Goal: Book appointment/travel/reservation

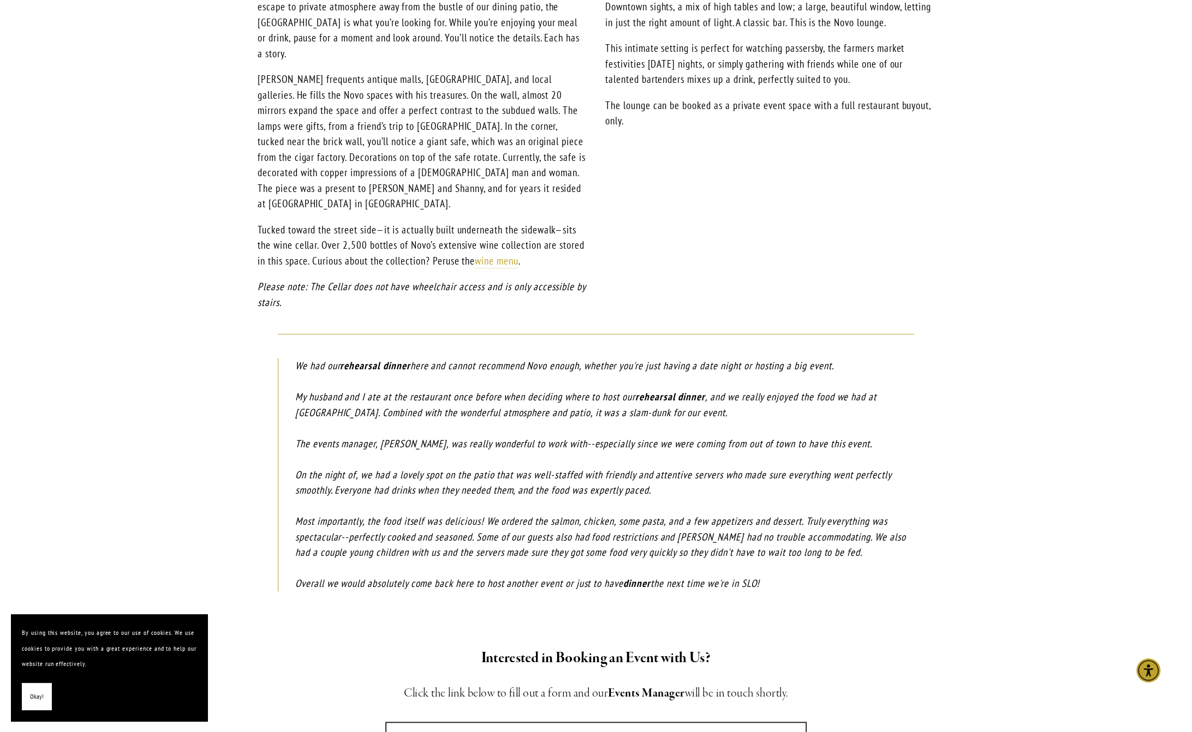
scroll to position [1253, 0]
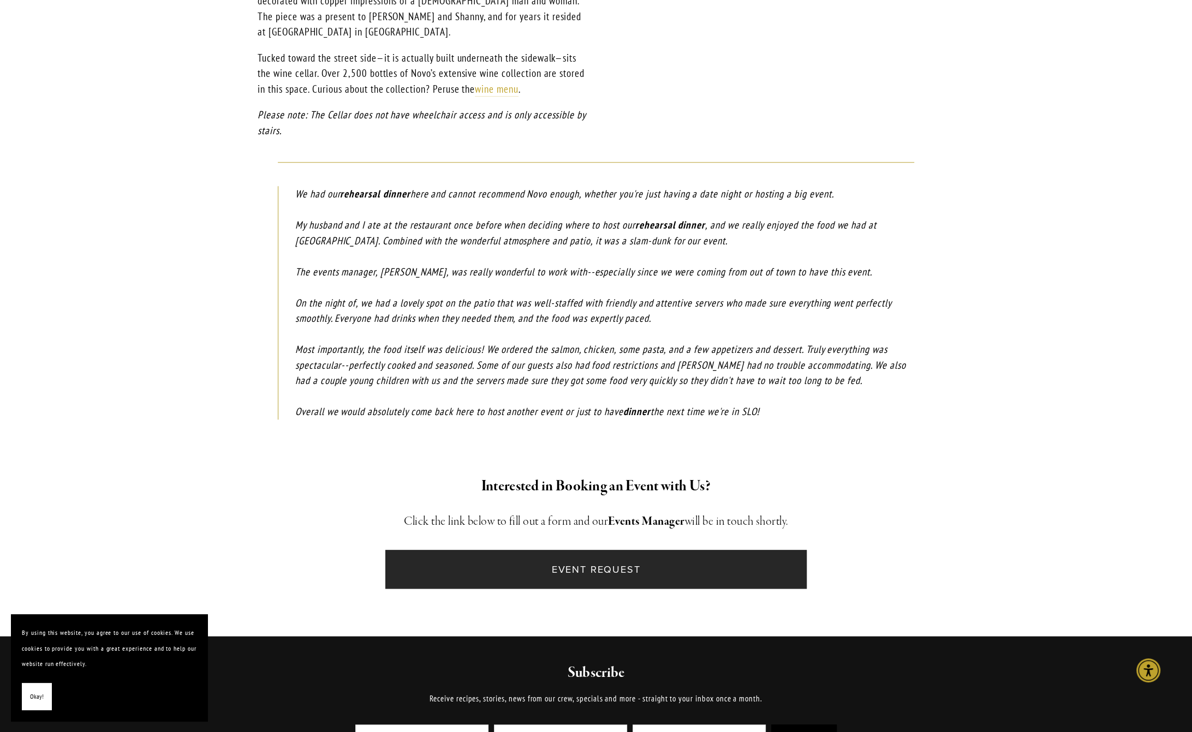
click at [530, 550] on link "Event Request" at bounding box center [595, 569] width 421 height 39
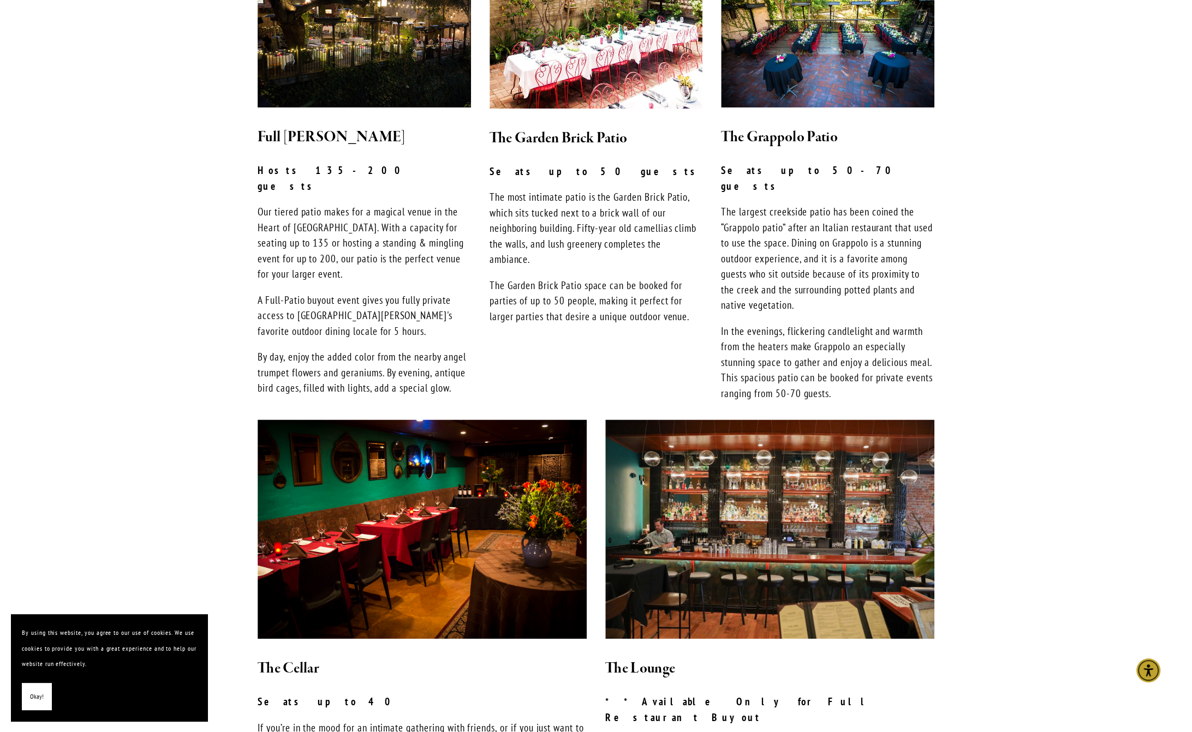
scroll to position [172, 0]
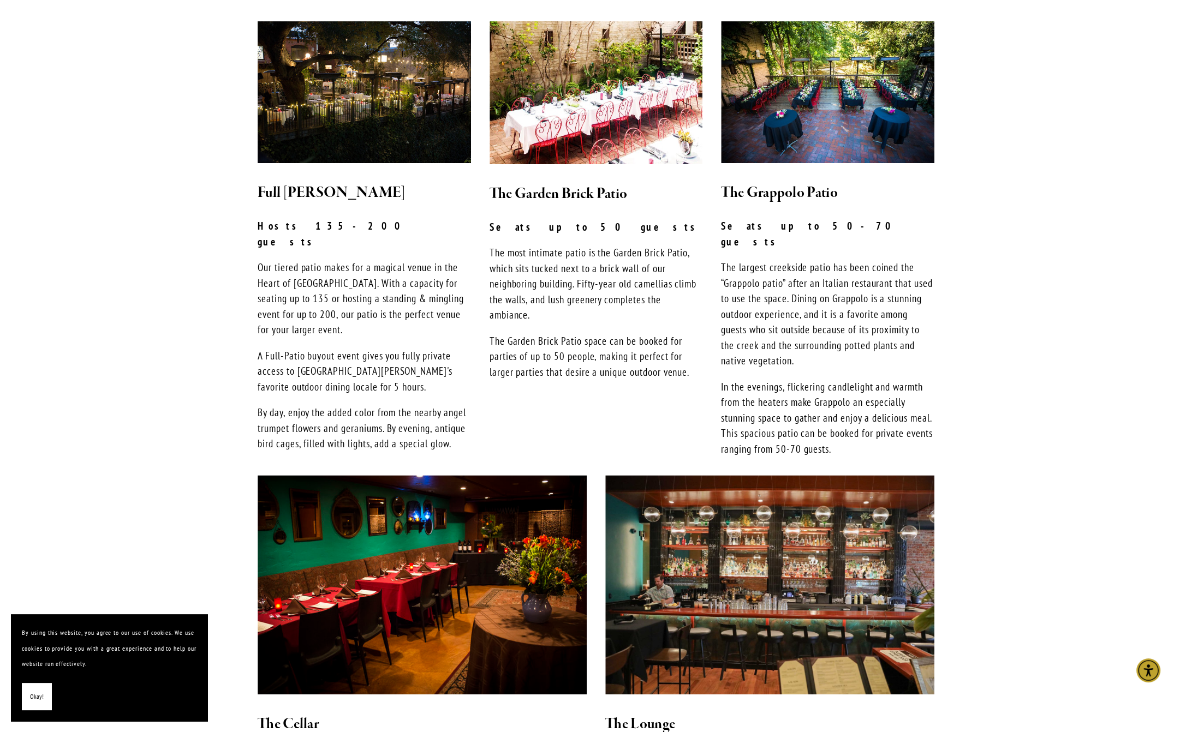
scroll to position [303, 0]
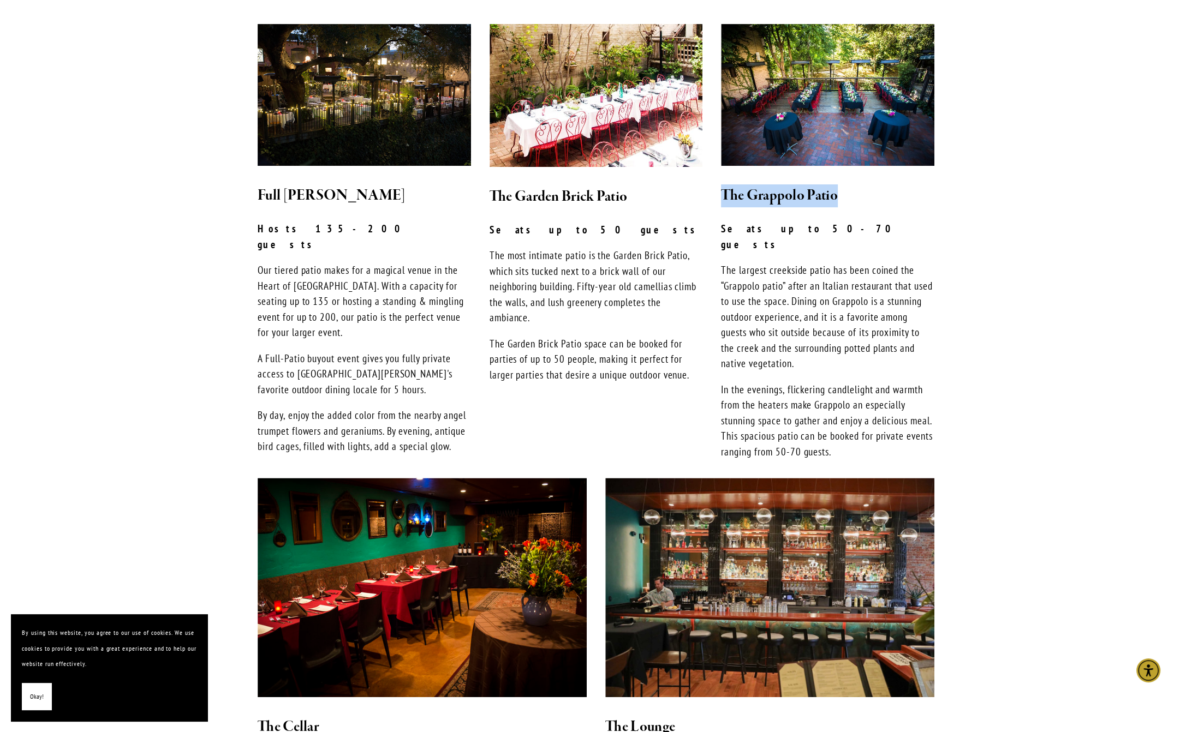
drag, startPoint x: 846, startPoint y: 196, endPoint x: 720, endPoint y: 195, distance: 126.6
click at [720, 196] on div "The Grappolo Patio Seats up to 50-70 guests The largest creekside patio has bee…" at bounding box center [827, 322] width 232 height 294
copy h2 "The Grappolo Patio"
